Goal: Find specific page/section

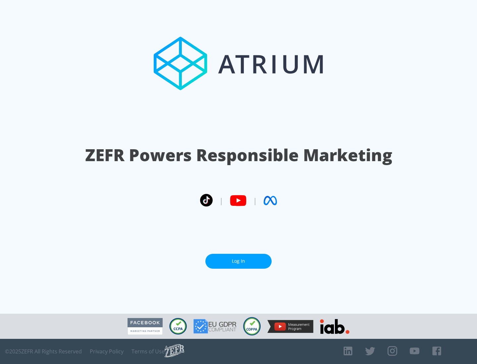
click at [238, 261] on link "Log In" at bounding box center [238, 261] width 66 height 15
